Goal: Task Accomplishment & Management: Manage account settings

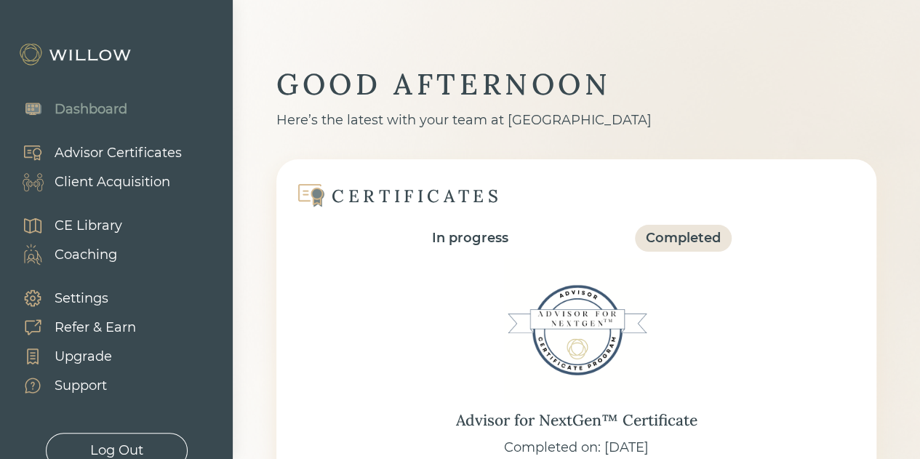
click at [103, 181] on div "Client Acquisition" at bounding box center [113, 182] width 116 height 20
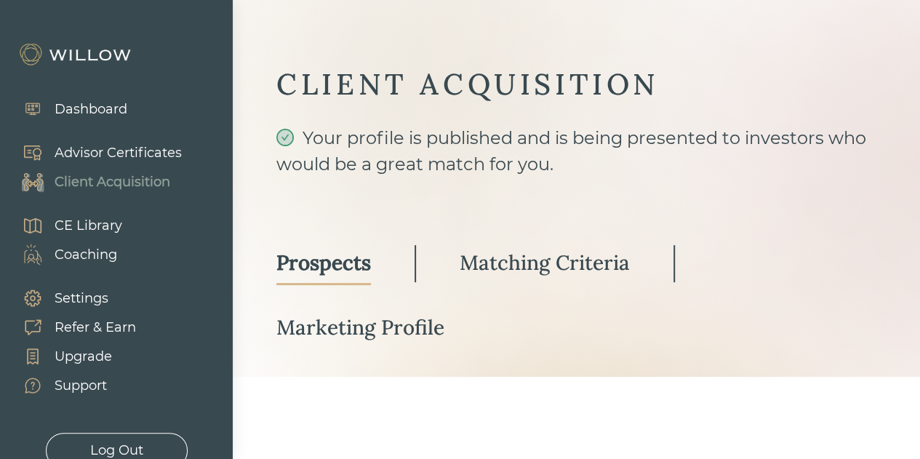
select select "3"
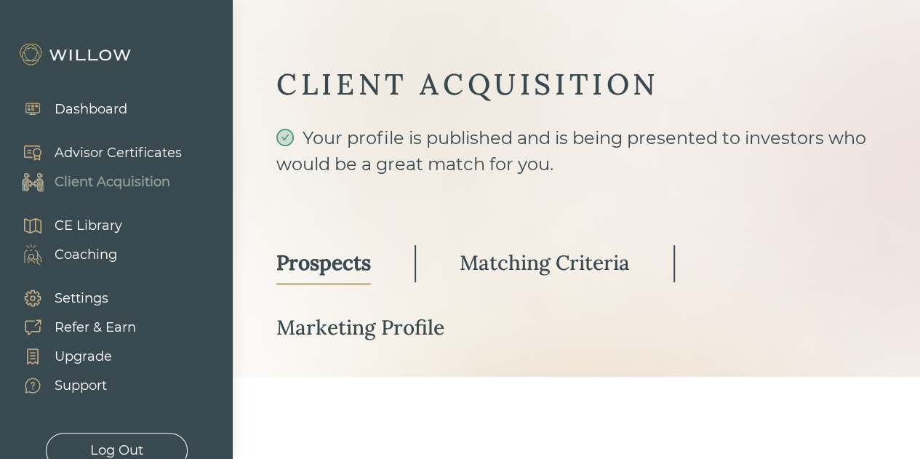
select select "3"
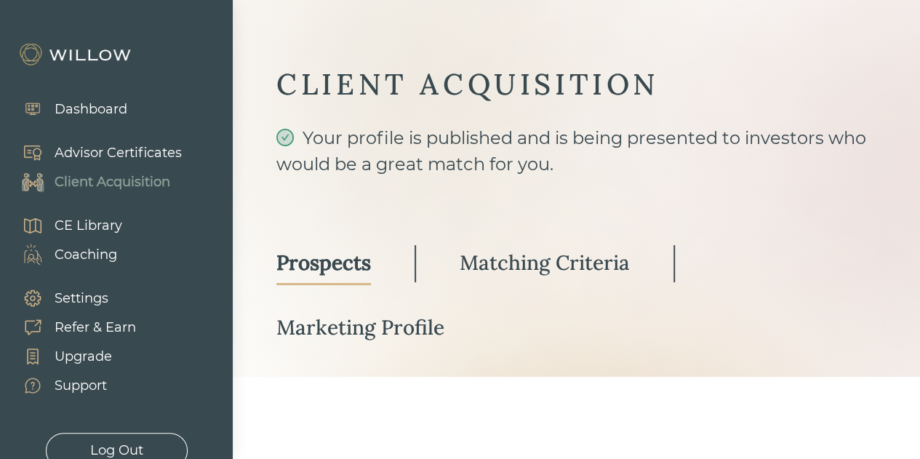
select select "3"
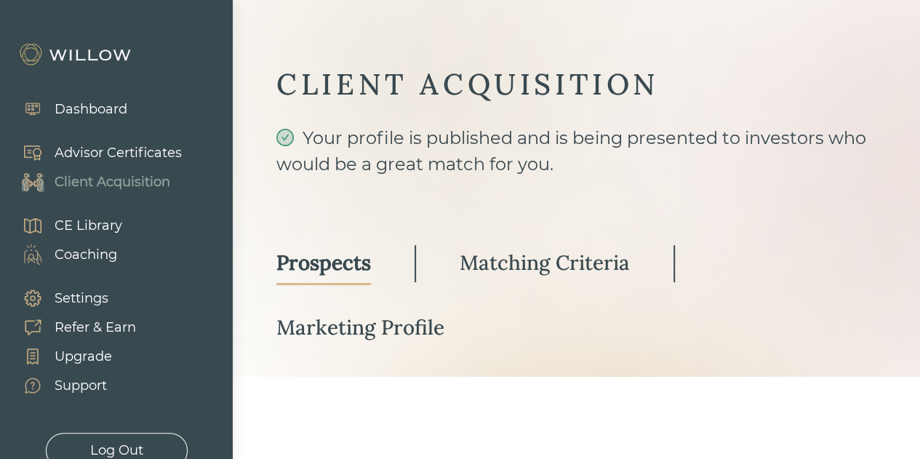
select select "3"
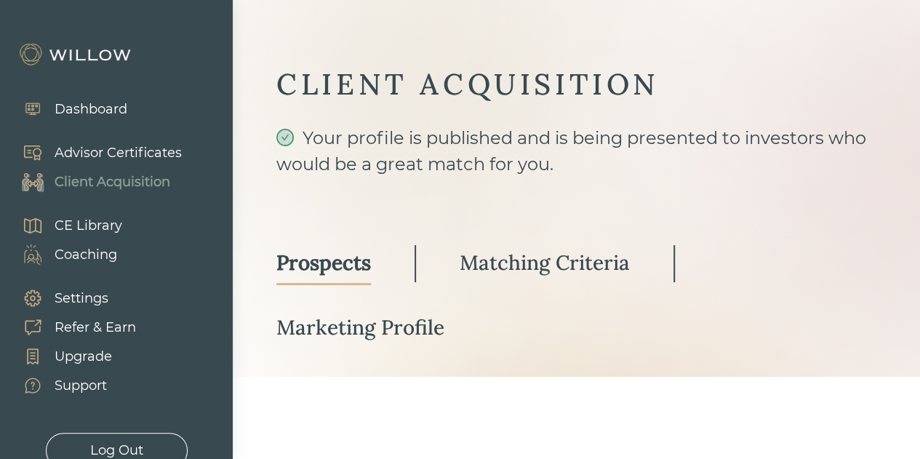
select select "3"
select select "1"
select select "3"
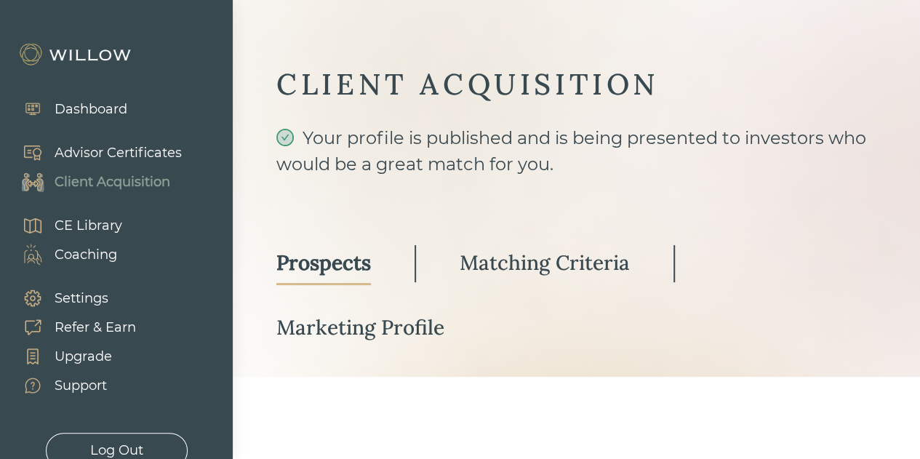
select select "2"
select select "10"
select select "1"
select select "2"
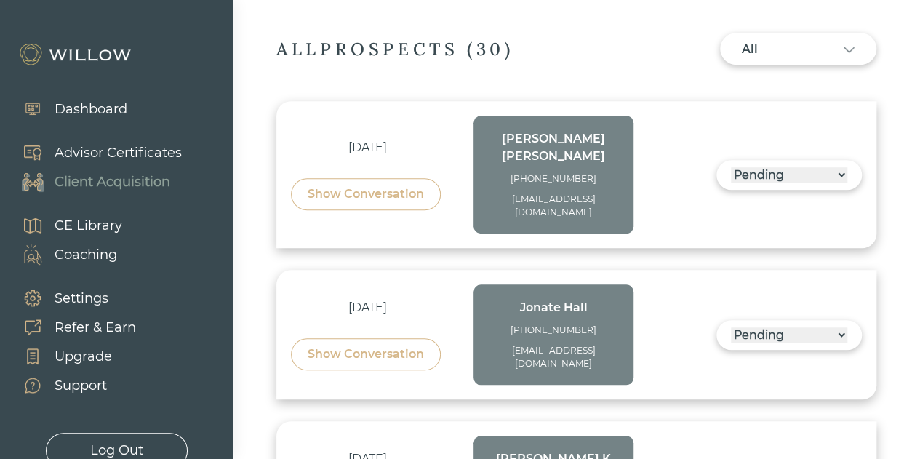
scroll to position [493, 0]
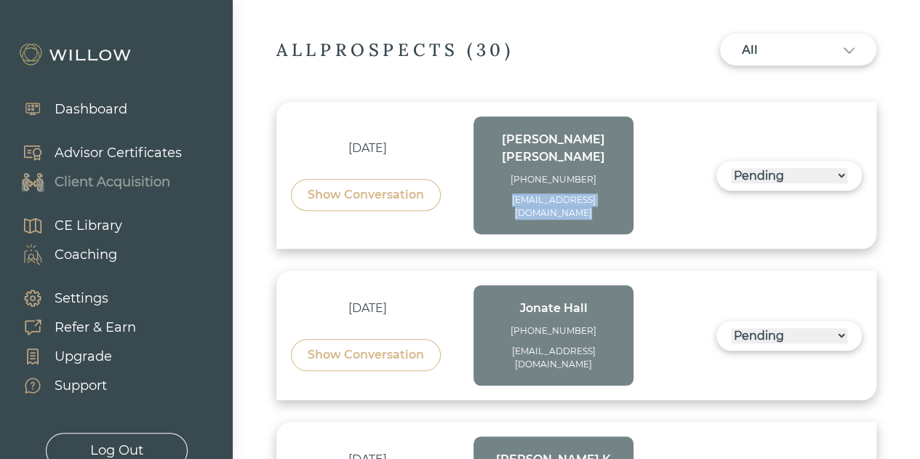
drag, startPoint x: 571, startPoint y: 194, endPoint x: 487, endPoint y: 180, distance: 85.6
click at [487, 180] on div "[PERSON_NAME] [PHONE_NUMBER] [EMAIL_ADDRESS][DOMAIN_NAME]" at bounding box center [553, 175] width 160 height 118
copy div "[EMAIL_ADDRESS][DOMAIN_NAME]"
drag, startPoint x: 599, startPoint y: 162, endPoint x: 519, endPoint y: 165, distance: 80.0
click at [519, 173] on div "[PHONE_NUMBER]" at bounding box center [553, 179] width 131 height 13
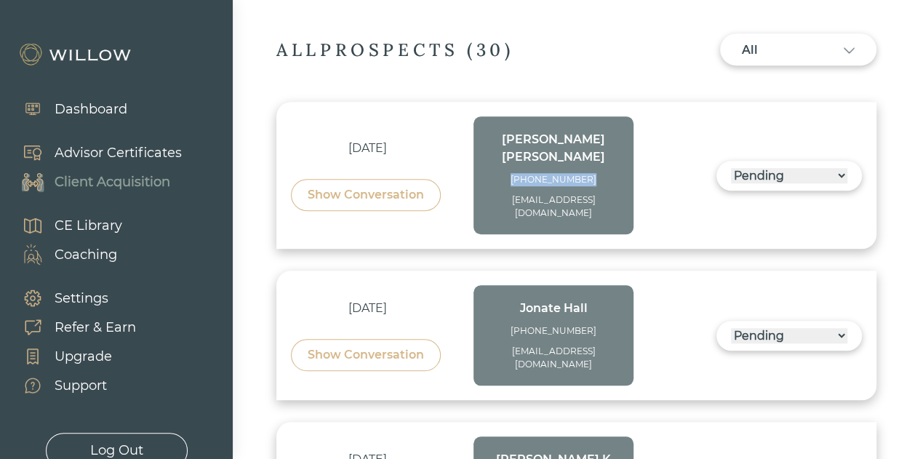
copy div "[PHONE_NUMBER]"
click at [371, 186] on div "Show Conversation" at bounding box center [365, 194] width 116 height 17
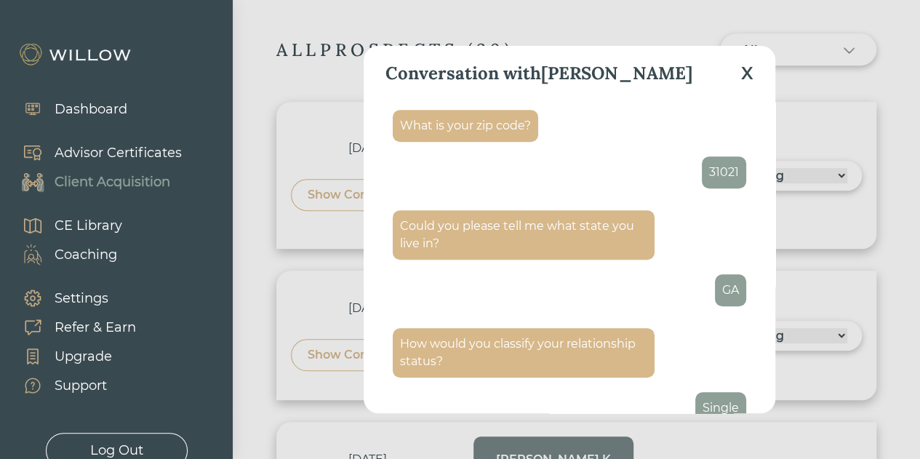
scroll to position [0, 0]
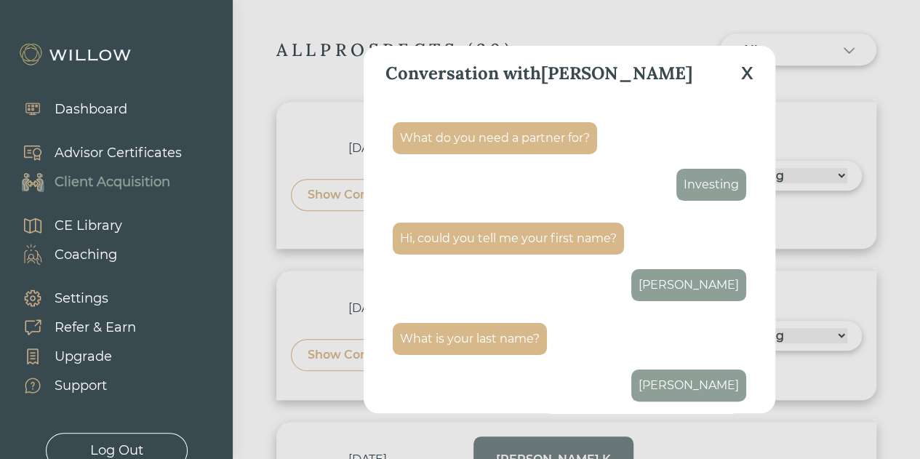
click at [743, 68] on div "X" at bounding box center [747, 73] width 12 height 26
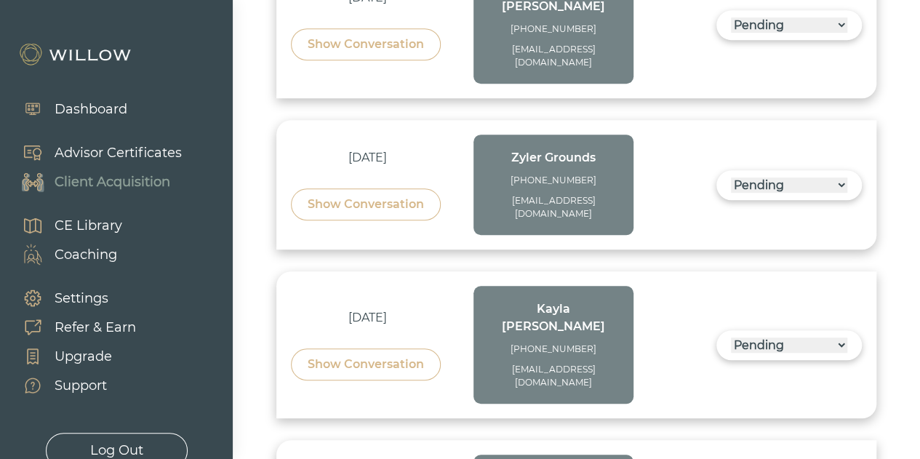
scroll to position [3100, 0]
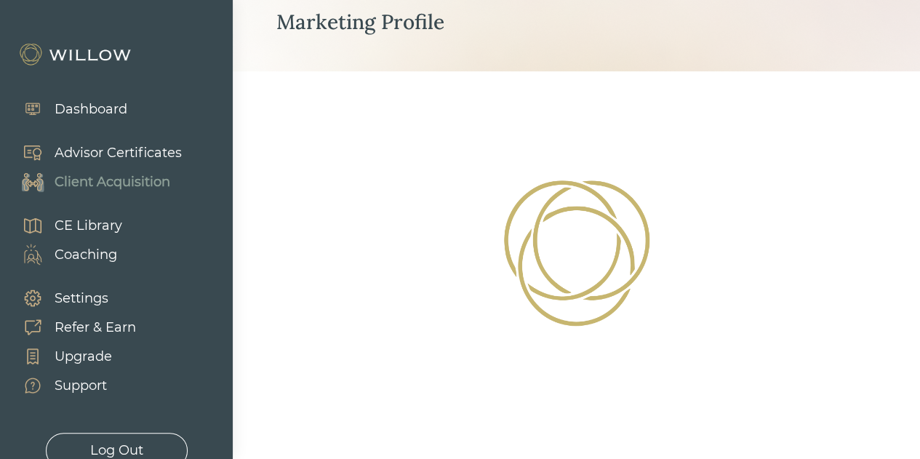
select select "3"
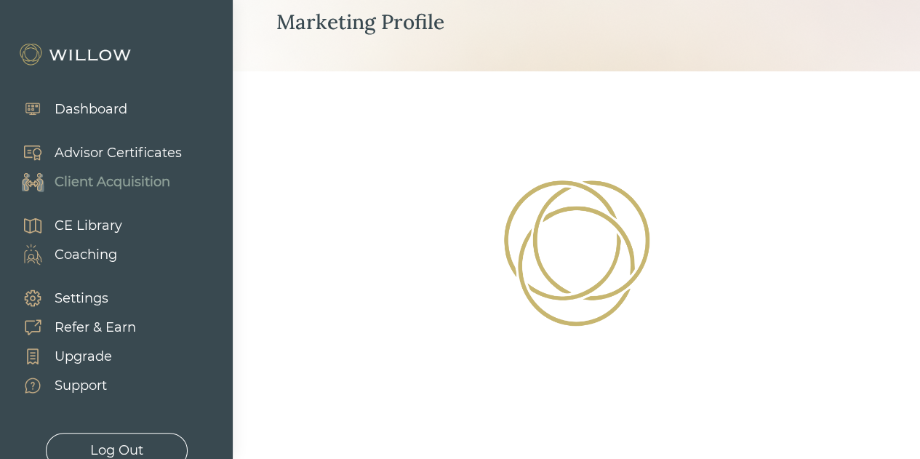
select select "3"
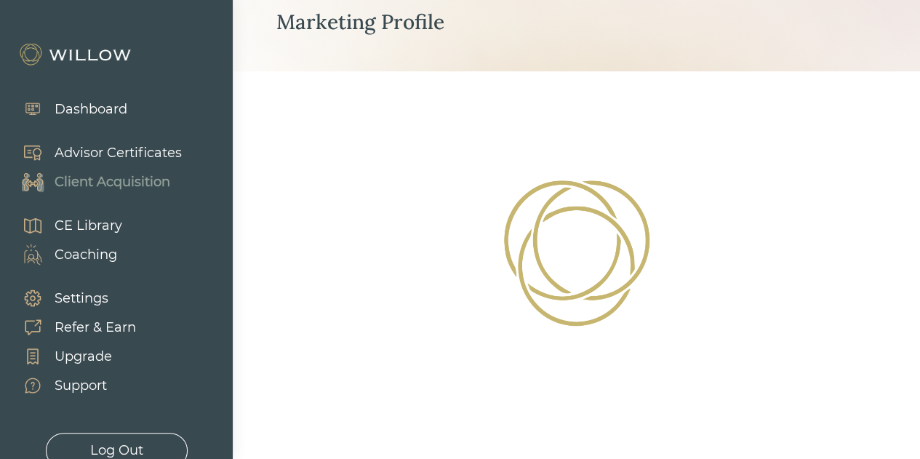
select select "3"
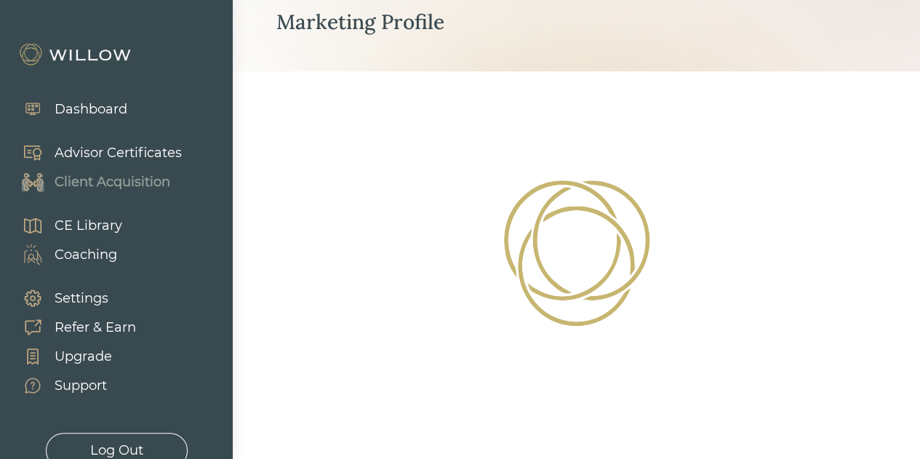
select select "3"
select select "2"
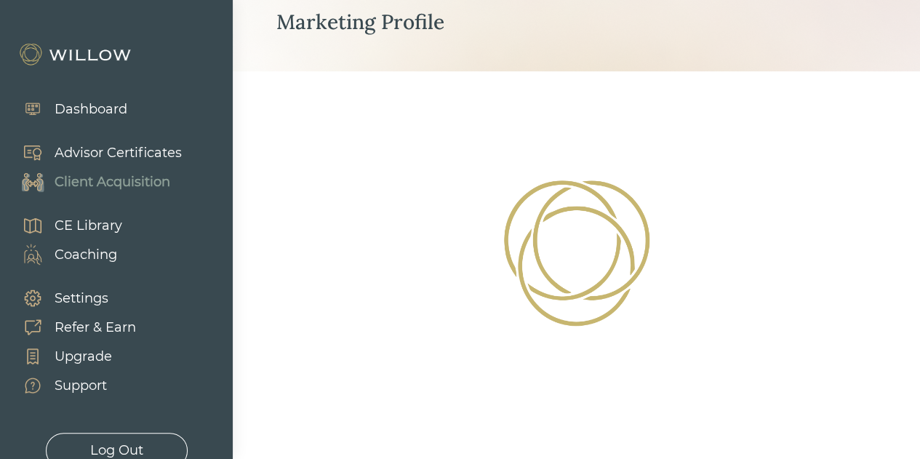
select select "3"
select select "1"
select select "3"
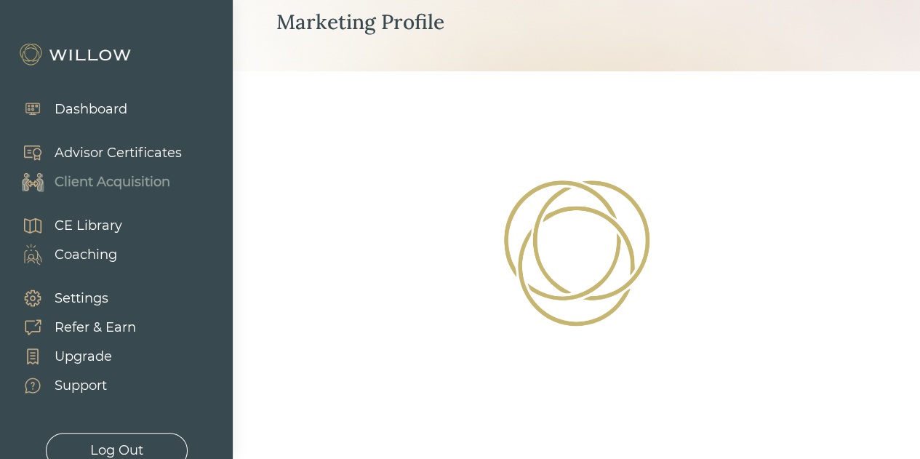
select select "2"
select select "10"
select select "1"
select select "2"
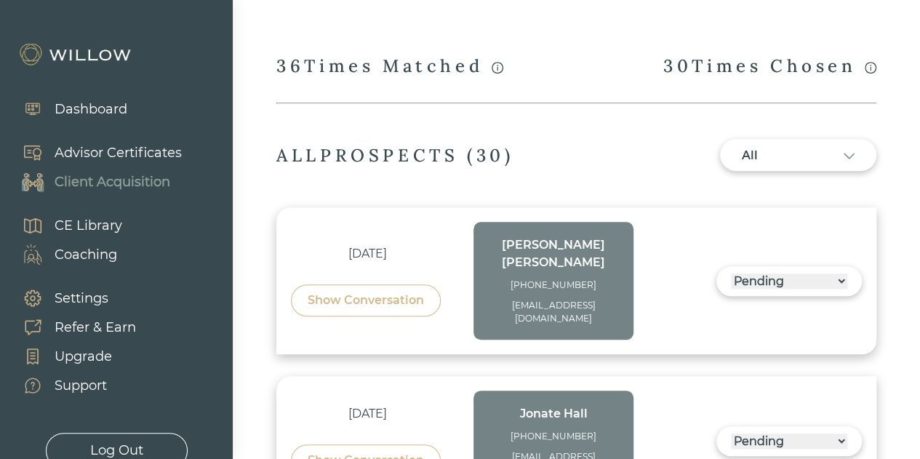
scroll to position [398, 0]
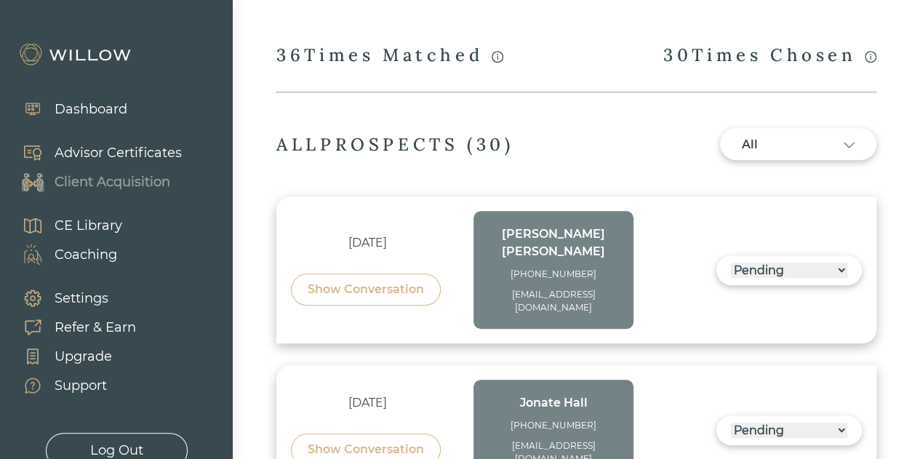
click at [783, 262] on select "------ Not ready to move forward No response received Pending Matched Not a Fit" at bounding box center [789, 269] width 116 height 15
click at [786, 145] on div "All" at bounding box center [770, 144] width 58 height 17
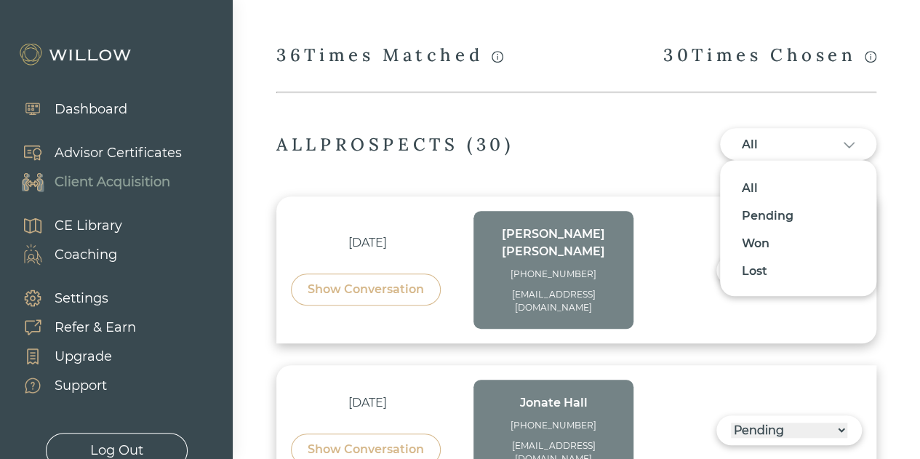
click at [758, 185] on div "All" at bounding box center [797, 188] width 113 height 28
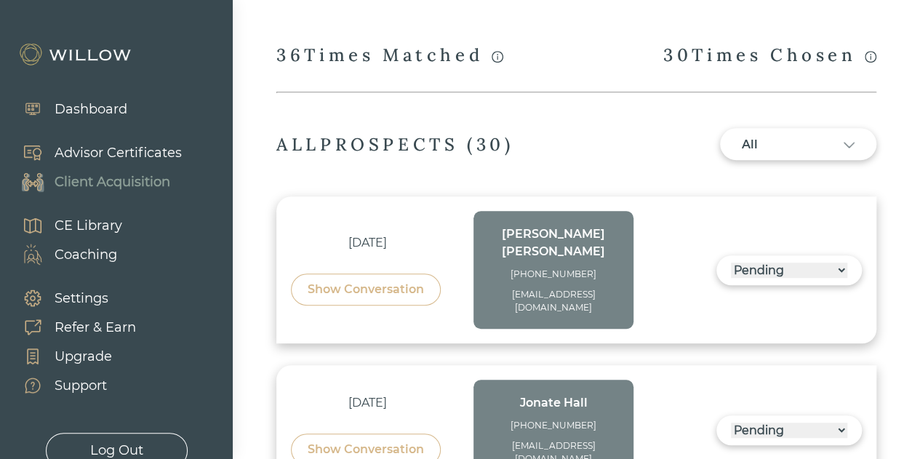
click at [774, 148] on div "All" at bounding box center [770, 144] width 58 height 17
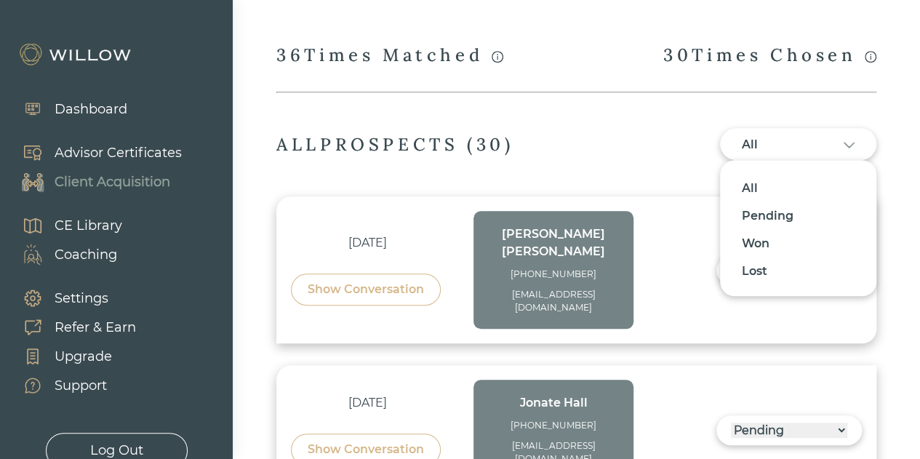
click at [769, 216] on div "Pending" at bounding box center [797, 216] width 113 height 28
select select "3"
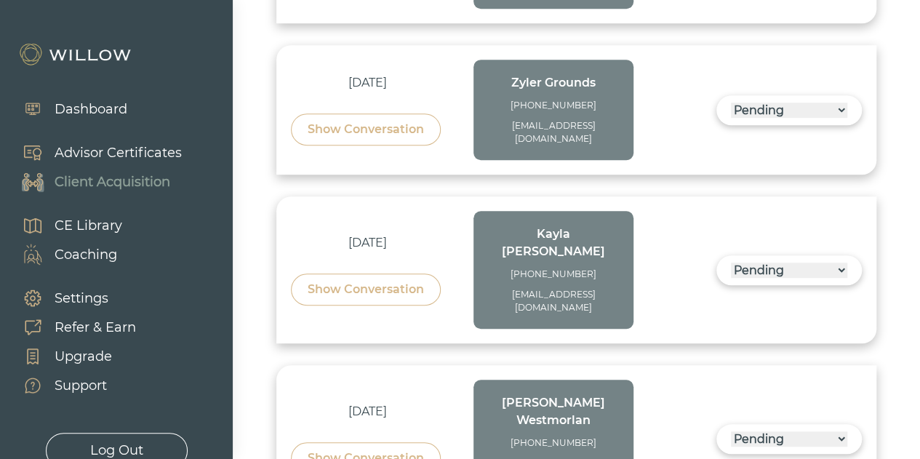
scroll to position [3208, 0]
